Goal: Entertainment & Leisure: Consume media (video, audio)

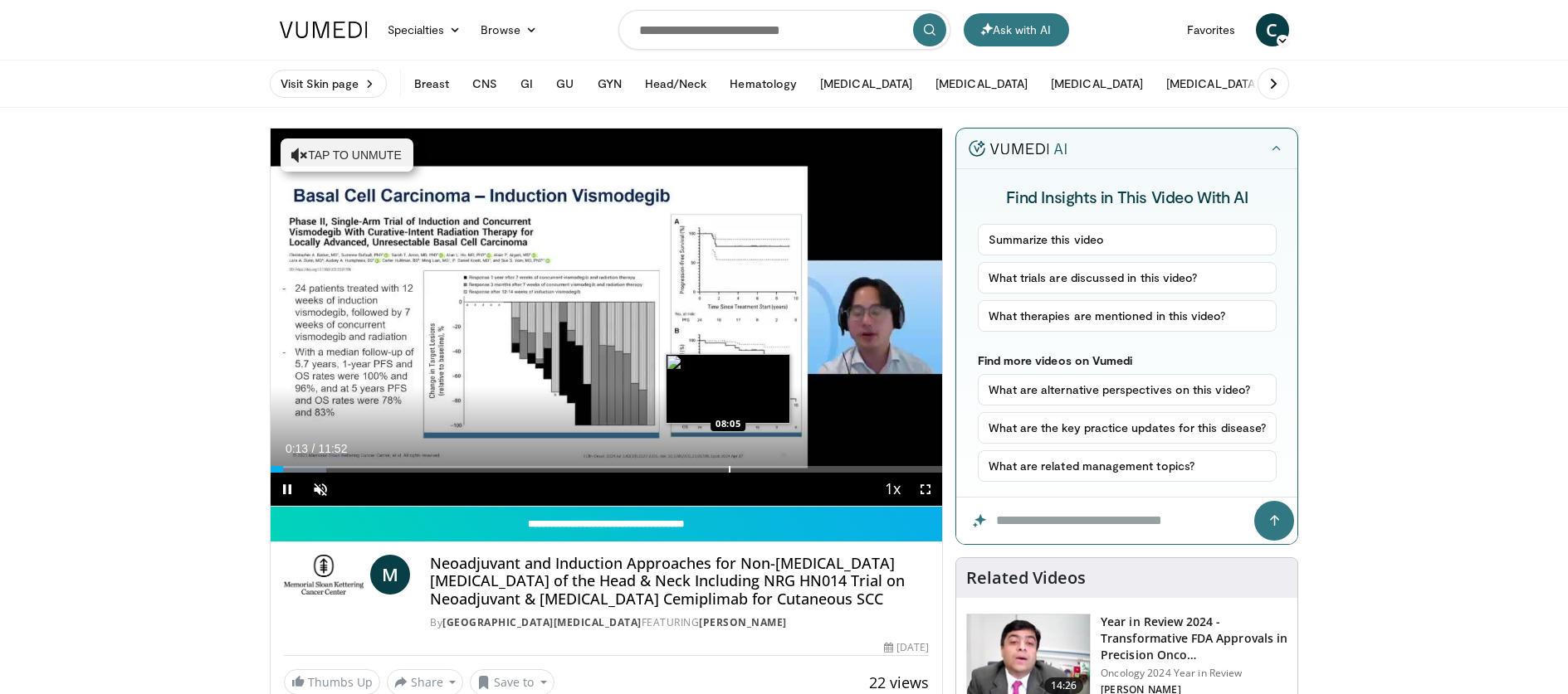
click at [729, 470] on div "Progress Bar" at bounding box center [729, 470] width 2 height 7
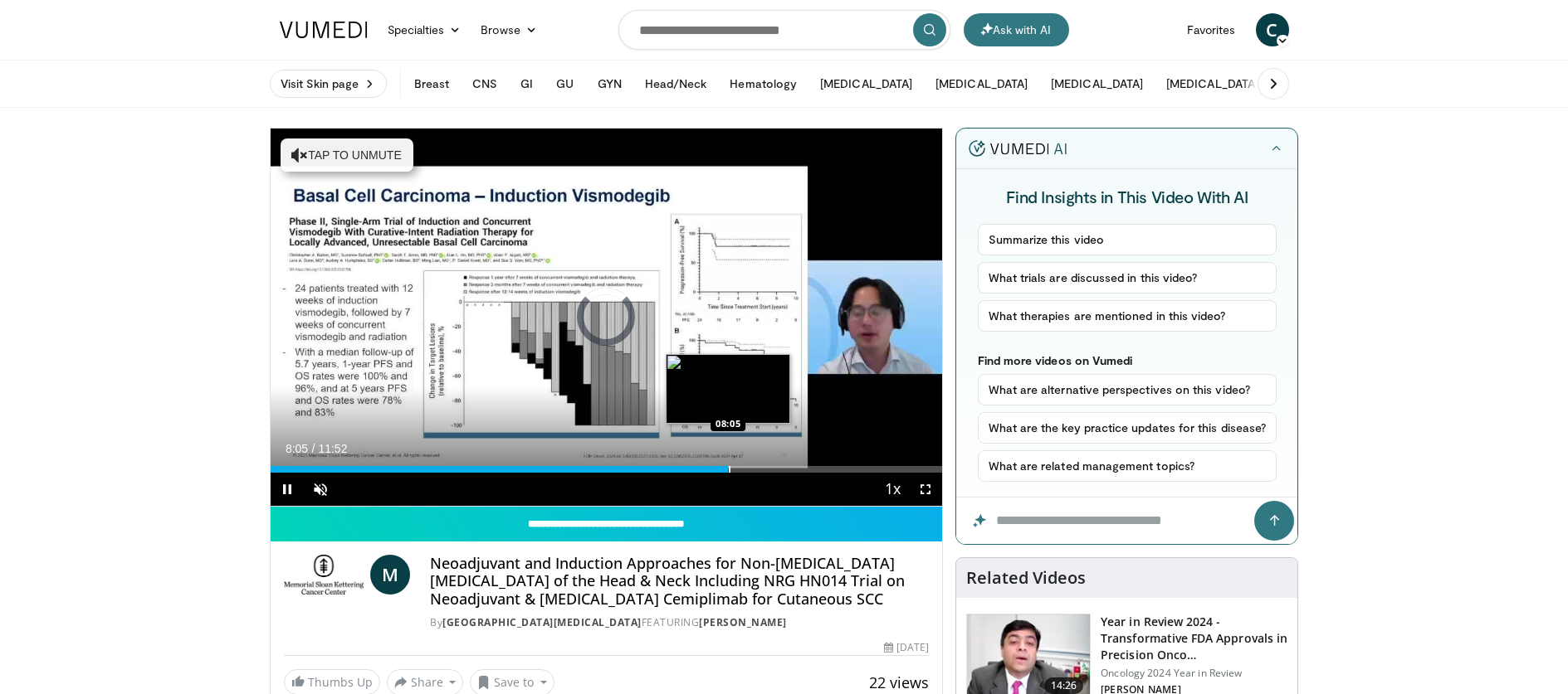
click at [729, 470] on div "Progress Bar" at bounding box center [729, 470] width 2 height 7
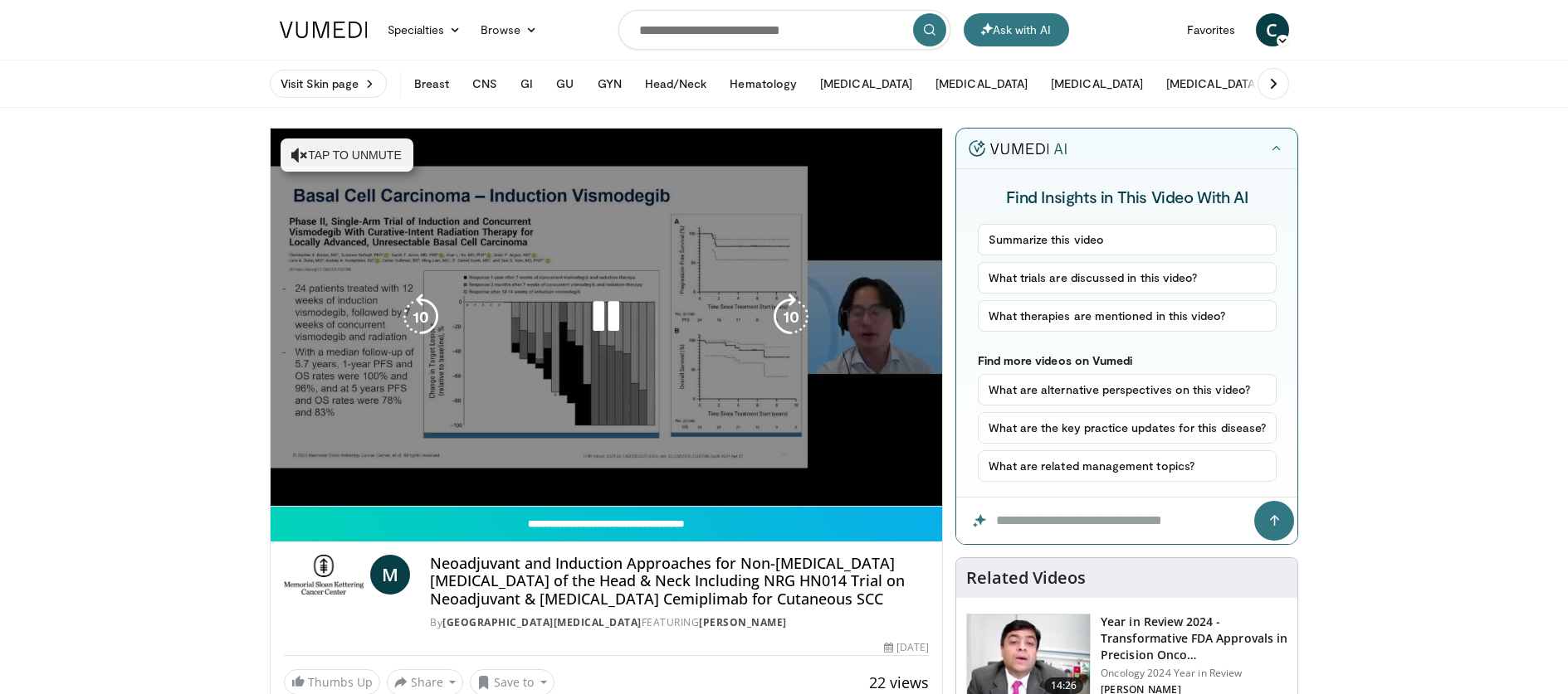
click at [756, 471] on video-js "**********" at bounding box center [607, 318] width 672 height 379
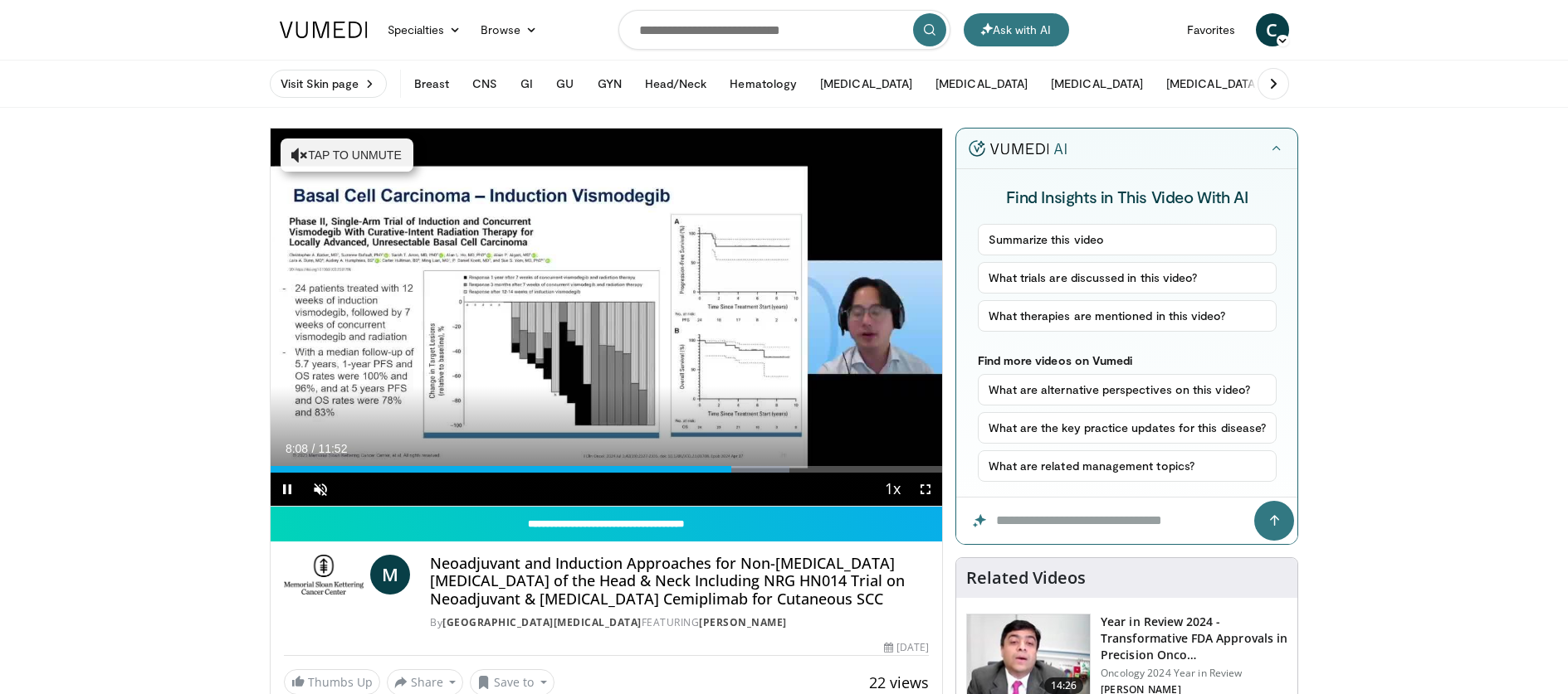
click at [778, 476] on div "Current Time 8:08 / Duration 11:52 Pause Skip Backward Skip Forward Unmute Load…" at bounding box center [607, 489] width 672 height 33
click at [765, 471] on div "Progress Bar" at bounding box center [758, 470] width 71 height 7
click at [793, 471] on div "Progress Bar" at bounding box center [793, 470] width 2 height 7
click at [284, 490] on span "Video Player" at bounding box center [287, 489] width 33 height 33
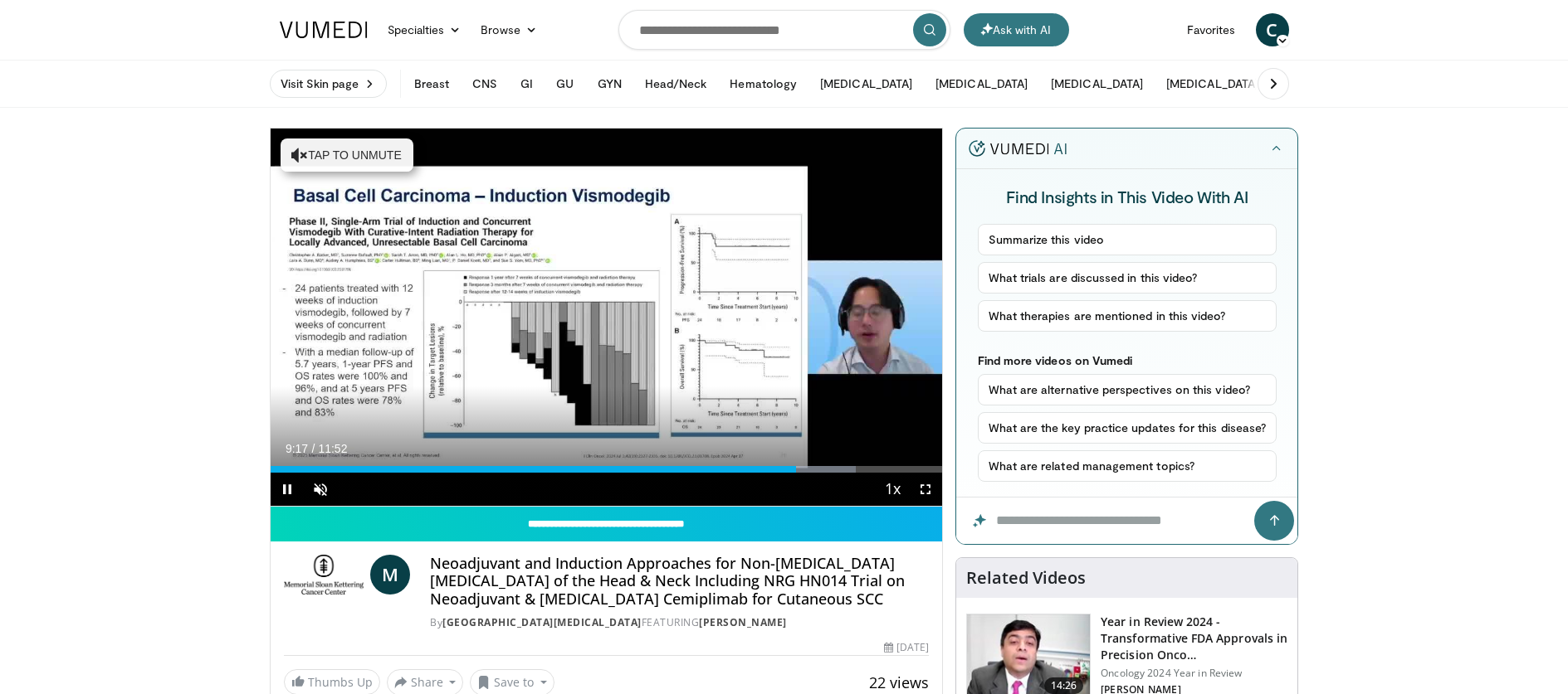
click at [284, 490] on video-js "**********" at bounding box center [607, 318] width 672 height 379
click at [924, 486] on span "Video Player" at bounding box center [925, 489] width 33 height 33
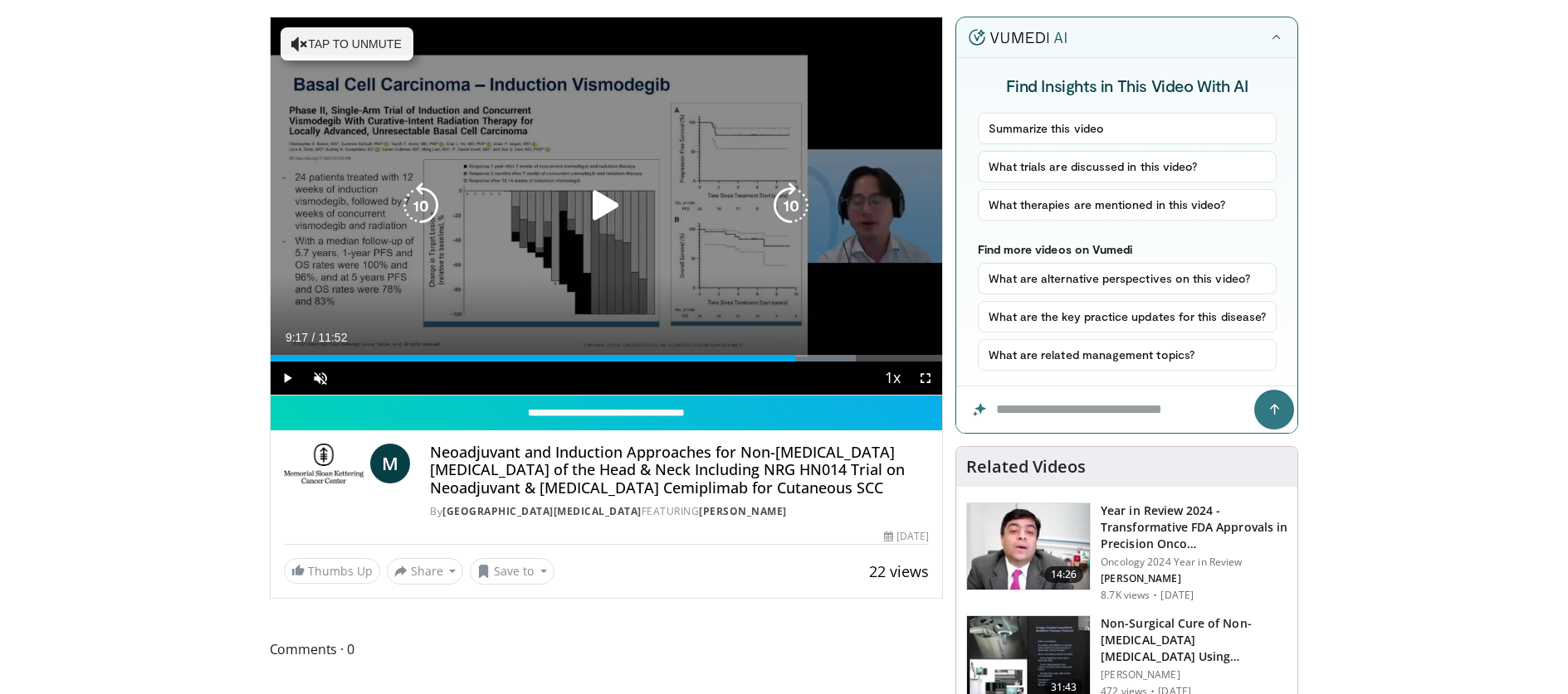
scroll to position [296, 0]
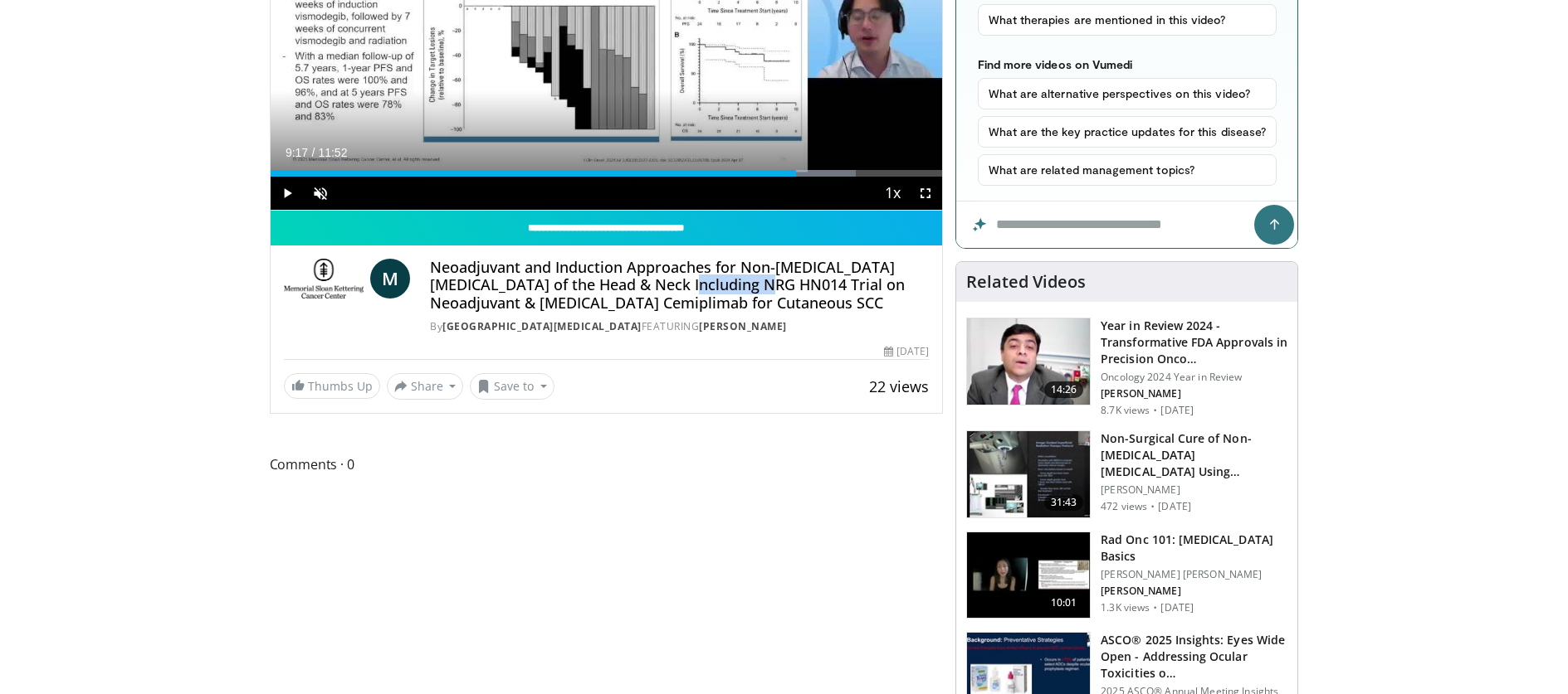
drag, startPoint x: 754, startPoint y: 286, endPoint x: 694, endPoint y: 286, distance: 60.0
click at [694, 286] on h4 "Neoadjuvant and Induction Approaches for Non-[MEDICAL_DATA] [MEDICAL_DATA] of t…" at bounding box center [679, 286] width 499 height 54
copy h4 "NRG HN014"
